Goal: Contribute content: Add original content to the website for others to see

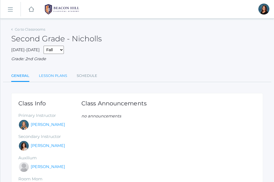
click at [48, 71] on link "Lesson Plans" at bounding box center [53, 75] width 28 height 11
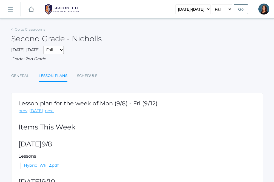
scroll to position [55, 0]
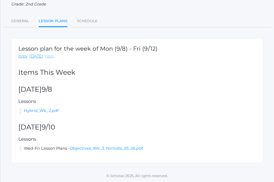
click at [48, 56] on link "next" at bounding box center [49, 56] width 9 height 6
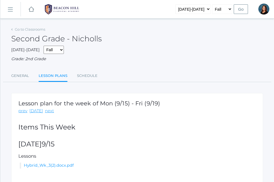
scroll to position [40, 0]
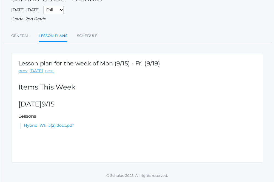
click at [51, 72] on link "next" at bounding box center [49, 71] width 9 height 6
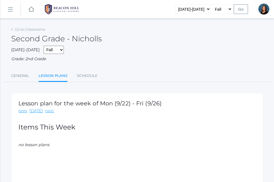
scroll to position [25, 0]
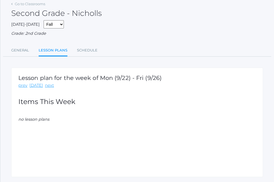
click at [22, 89] on div "Lesson plan for the week of Mon (9/22) - Fri (9/26) prev today next Items This …" at bounding box center [137, 123] width 252 height 110
click at [22, 86] on link "prev" at bounding box center [22, 85] width 9 height 6
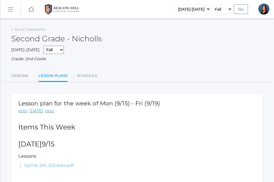
click at [44, 166] on link "Hybrid_Wk_3(2).docx.pdf" at bounding box center [49, 165] width 50 height 5
click at [24, 30] on link "Go to Classrooms" at bounding box center [30, 29] width 30 height 4
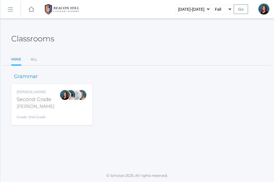
click at [29, 96] on div "Second Grade" at bounding box center [36, 99] width 38 height 7
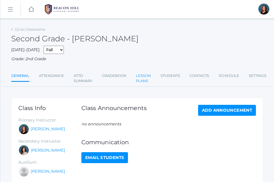
click at [137, 79] on link "Lesson Plans" at bounding box center [143, 78] width 15 height 16
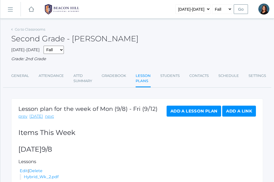
scroll to position [72, 0]
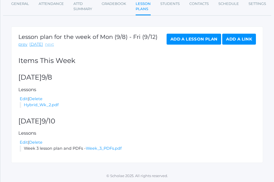
click at [45, 44] on link "next" at bounding box center [49, 44] width 9 height 6
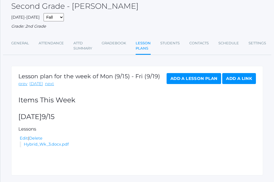
scroll to position [33, 0]
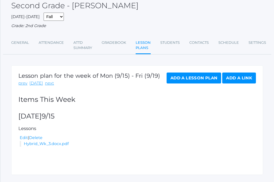
click at [179, 78] on link "Add a Lesson Plan" at bounding box center [194, 78] width 55 height 11
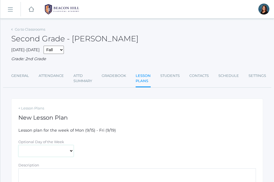
click at [24, 148] on select "Monday Tuesday Wednesday Thursday Friday" at bounding box center [45, 151] width 55 height 12
select select "2025-09-17"
click at [18, 145] on select "Monday Tuesday Wednesday Thursday Friday" at bounding box center [45, 151] width 55 height 12
click at [39, 175] on textarea "Description" at bounding box center [137, 184] width 238 height 33
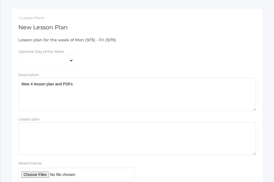
scroll to position [93, 0]
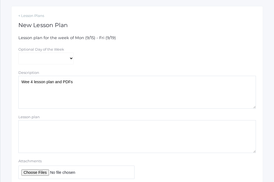
type textarea "Wee 4 lesson plan and PDFs"
click at [28, 172] on input "Attachments" at bounding box center [76, 172] width 116 height 13
type input "C:\fakepath\Week 4 PDFs.pdf"
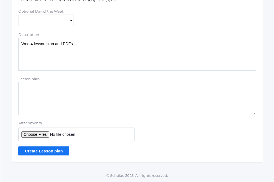
click at [55, 154] on input "Create Lesson plan" at bounding box center [43, 151] width 51 height 9
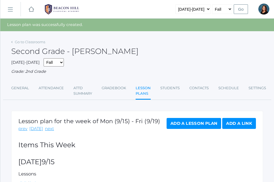
scroll to position [85, 0]
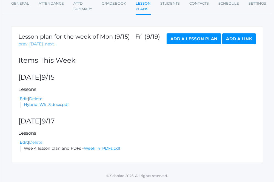
click at [38, 143] on link "Delete" at bounding box center [35, 142] width 13 height 5
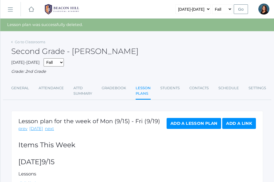
click at [188, 122] on link "Add a Lesson Plan" at bounding box center [194, 123] width 55 height 11
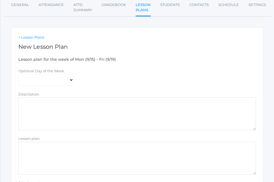
scroll to position [75, 0]
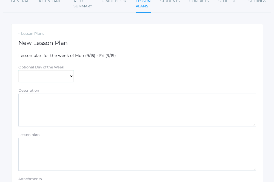
click at [60, 78] on select "[DATE] [DATE] [DATE] [DATE] [DATE]" at bounding box center [45, 76] width 55 height 12
select select "2025-09-17"
click at [18, 70] on select "[DATE] [DATE] [DATE] [DATE] [DATE]" at bounding box center [45, 76] width 55 height 12
click at [64, 103] on textarea "Description" at bounding box center [137, 110] width 238 height 33
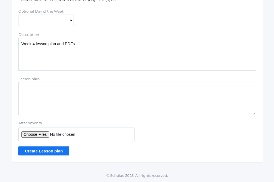
type textarea "Week 4 lesson plan and PDFs"
click at [41, 134] on input "Attachments" at bounding box center [76, 134] width 116 height 13
type input "C:\fakepath\Week 4 PDFs.pdf"
click at [59, 155] on input "Create Lesson plan" at bounding box center [43, 151] width 51 height 9
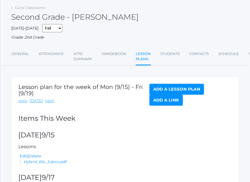
scroll to position [40, 0]
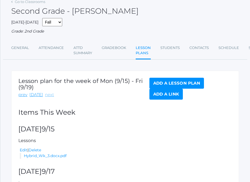
click at [47, 95] on link "next" at bounding box center [49, 95] width 9 height 6
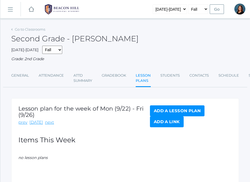
scroll to position [45, 0]
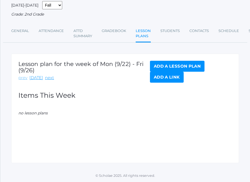
click at [24, 79] on link "prev" at bounding box center [22, 78] width 9 height 6
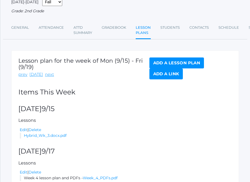
scroll to position [77, 0]
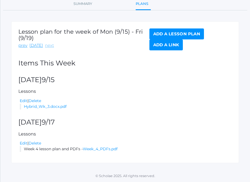
click at [48, 46] on link "next" at bounding box center [49, 45] width 9 height 6
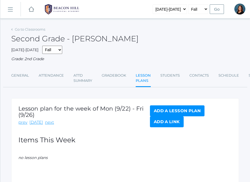
click at [167, 108] on link "Add a Lesson Plan" at bounding box center [177, 110] width 55 height 11
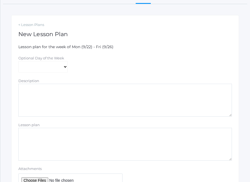
scroll to position [84, 0]
click at [48, 66] on select "[DATE] [DATE] [DATE] [DATE] [DATE]" at bounding box center [42, 67] width 49 height 12
select select "[DATE]"
click at [18, 61] on select "[DATE] [DATE] [DATE] [DATE] [DATE]" at bounding box center [42, 67] width 49 height 12
click at [48, 96] on textarea "Description" at bounding box center [124, 100] width 213 height 33
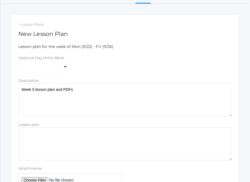
scroll to position [129, 0]
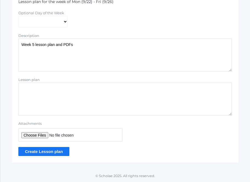
type textarea "Week 5 lesson plan and PDFs"
click at [31, 134] on input "Attachments" at bounding box center [70, 134] width 104 height 13
type input "C:\fakepath\Week 5 PDFs.pdf"
click at [40, 151] on input "Create Lesson plan" at bounding box center [43, 151] width 51 height 9
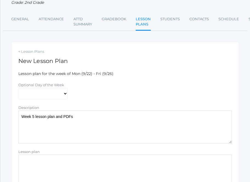
scroll to position [0, 0]
